Goal: Find specific page/section

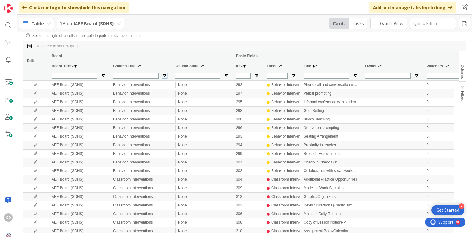
click at [164, 76] on span "Open Filter Menu" at bounding box center [164, 75] width 5 height 5
click at [197, 85] on div "Contains" at bounding box center [186, 83] width 47 height 4
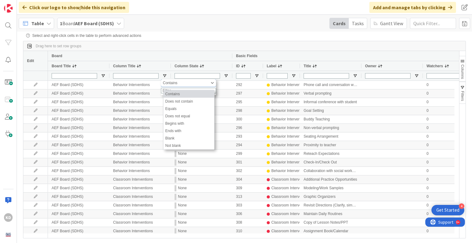
click at [197, 85] on div "Contains" at bounding box center [186, 83] width 47 height 4
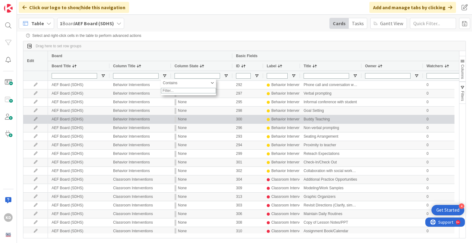
click at [157, 116] on div "Behavior Interventions" at bounding box center [139, 119] width 61 height 8
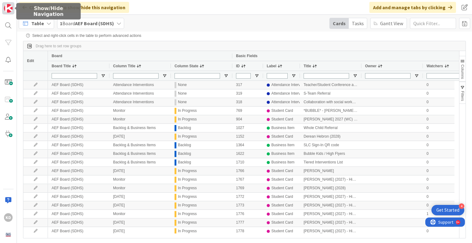
click at [10, 9] on img at bounding box center [8, 8] width 9 height 9
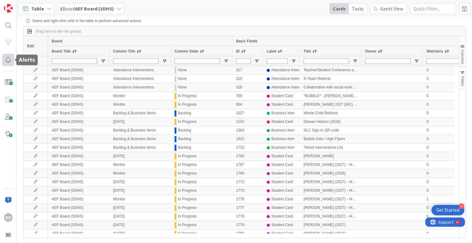
click at [5, 61] on div at bounding box center [8, 60] width 12 height 12
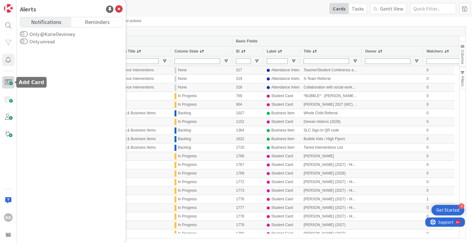
click at [5, 83] on span at bounding box center [8, 82] width 12 height 12
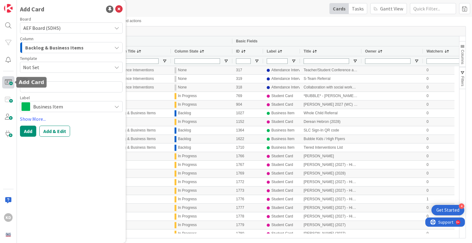
click at [5, 83] on span at bounding box center [8, 82] width 12 height 12
click at [120, 7] on icon at bounding box center [118, 9] width 7 height 7
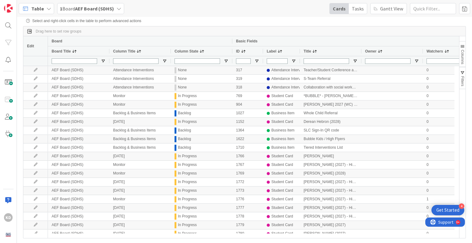
click at [177, 3] on div "Table 1 Board AEF Board (SDHS) Cards Tasks [PERSON_NAME] View" at bounding box center [244, 8] width 455 height 17
